Goal: Find specific page/section: Find specific page/section

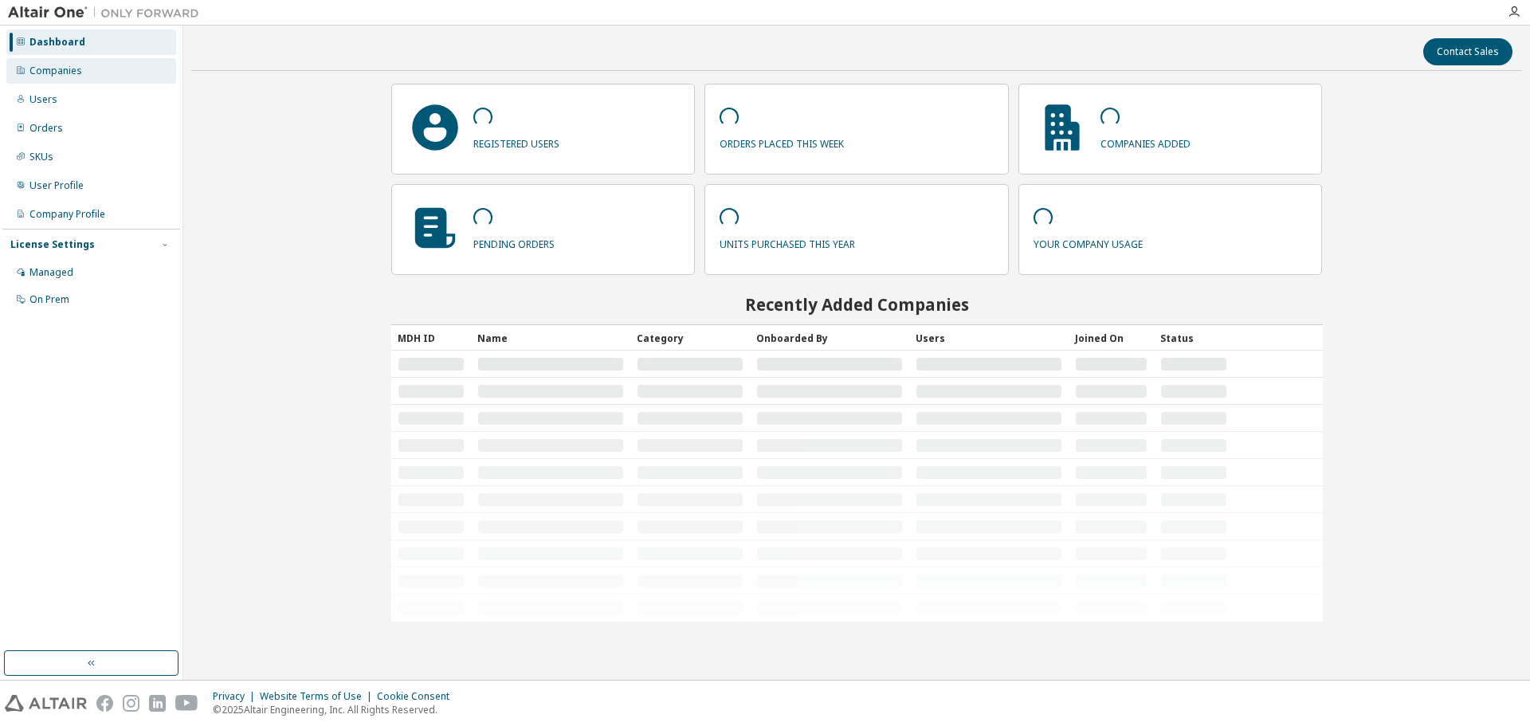
click at [59, 73] on div "Companies" at bounding box center [55, 71] width 53 height 13
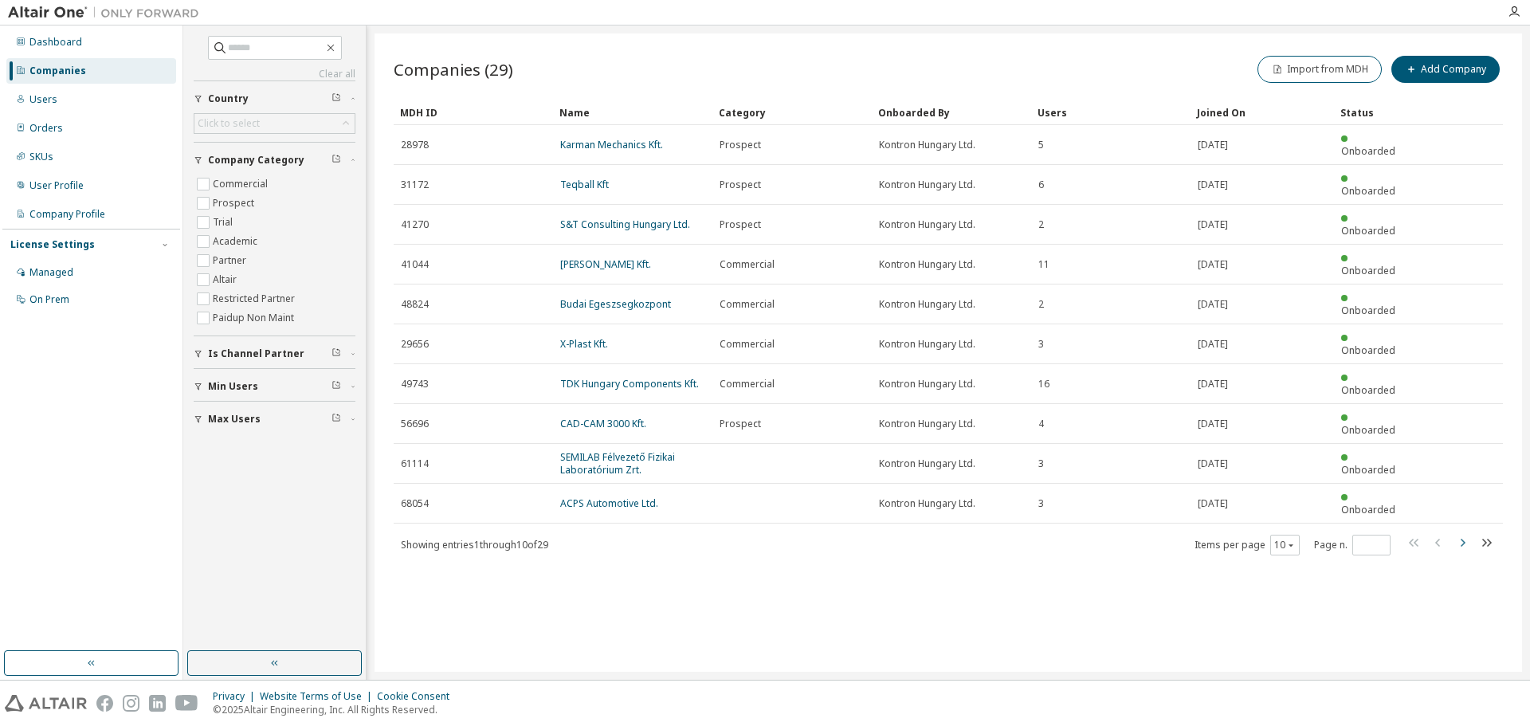
click at [1461, 533] on icon "button" at bounding box center [1462, 542] width 19 height 19
type input "*"
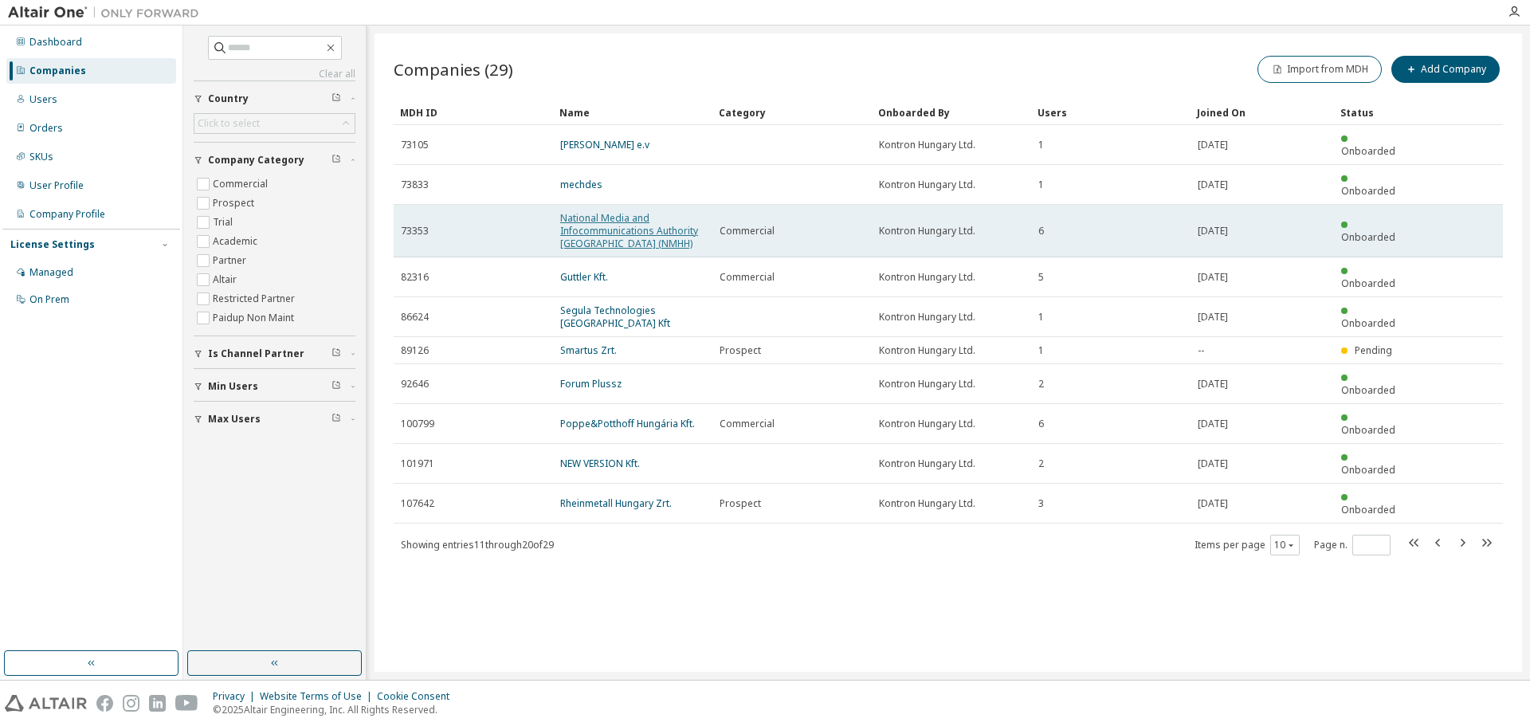
click at [579, 211] on link "National Media and Infocommunications Authority [GEOGRAPHIC_DATA] (NMHH)" at bounding box center [629, 230] width 138 height 39
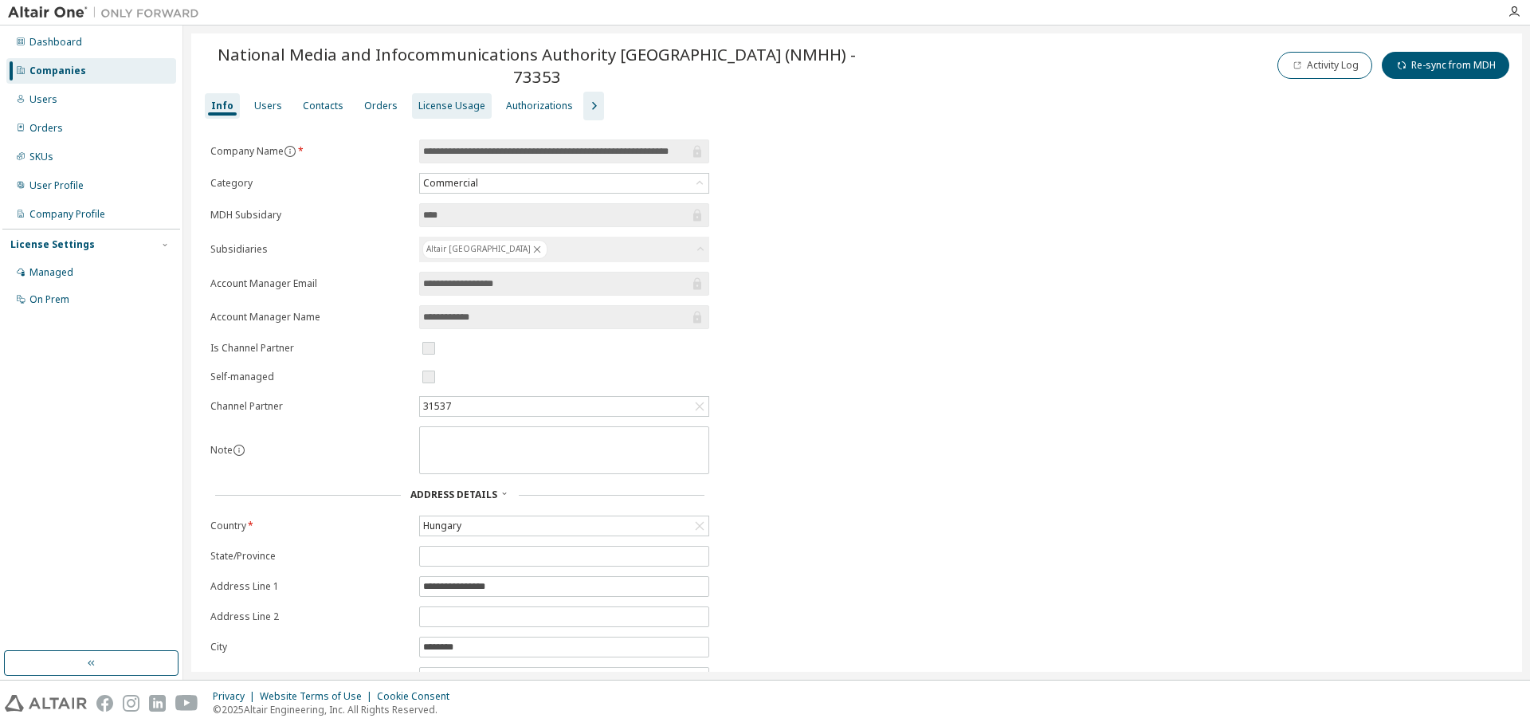
click at [426, 106] on div "License Usage" at bounding box center [452, 106] width 80 height 26
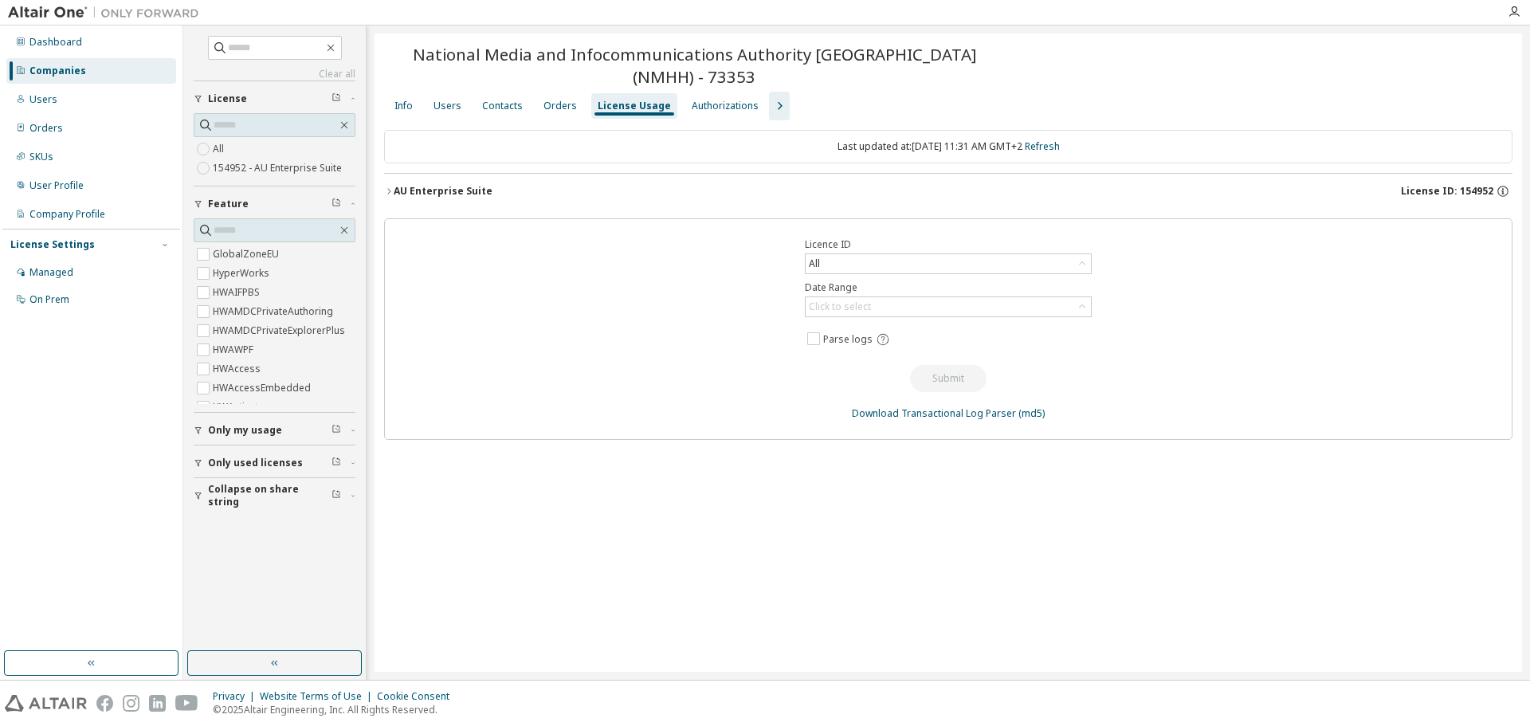
click at [388, 194] on icon "button" at bounding box center [388, 191] width 3 height 6
